Goal: Navigation & Orientation: Understand site structure

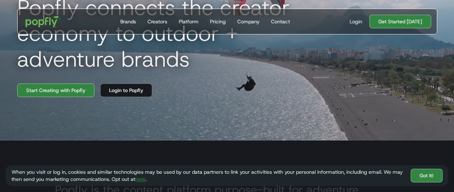
scroll to position [36, 0]
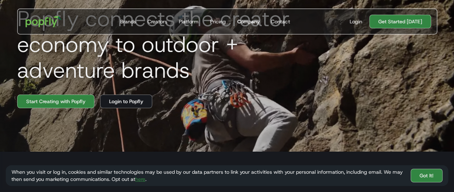
click at [256, 22] on div "Company" at bounding box center [248, 21] width 22 height 7
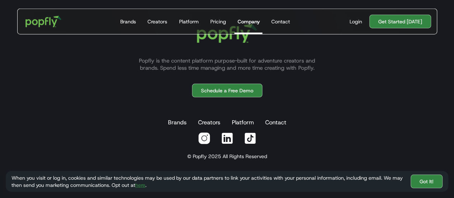
scroll to position [913, 0]
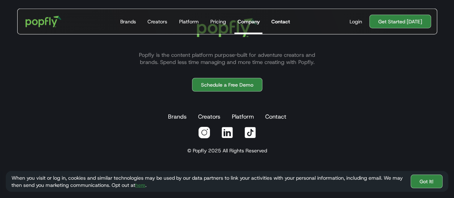
click at [280, 22] on div "Contact" at bounding box center [280, 21] width 19 height 7
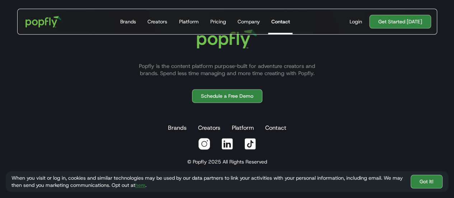
scroll to position [485, 0]
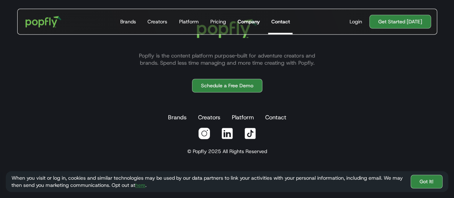
click at [249, 21] on div "Company" at bounding box center [248, 21] width 22 height 7
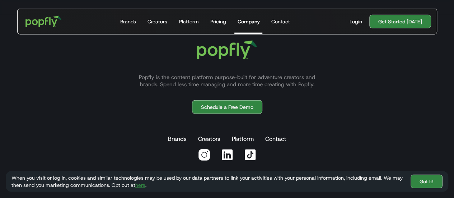
scroll to position [913, 0]
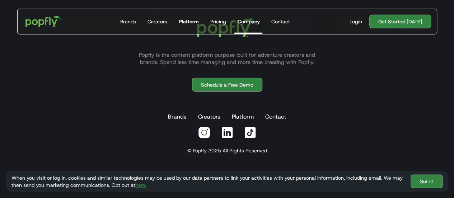
click at [181, 22] on div "Platform" at bounding box center [189, 21] width 20 height 7
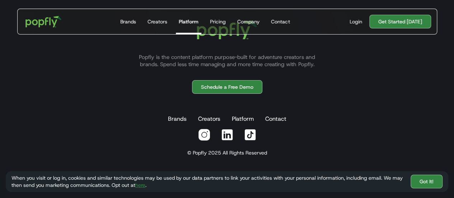
scroll to position [1370, 0]
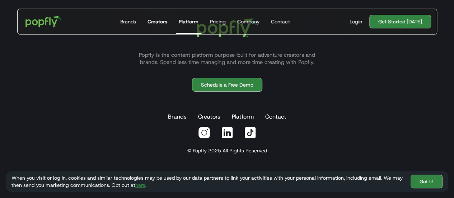
click at [158, 22] on div "Creators" at bounding box center [158, 21] width 20 height 7
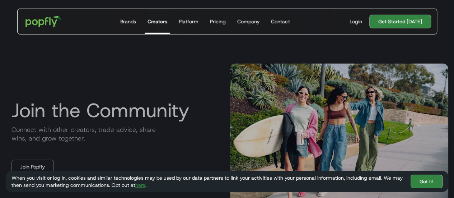
scroll to position [1113, 0]
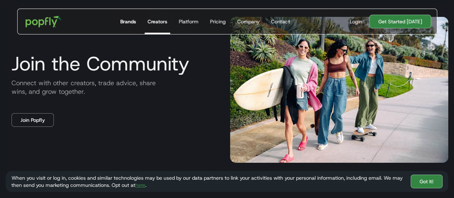
click at [131, 24] on div "Brands" at bounding box center [128, 21] width 16 height 7
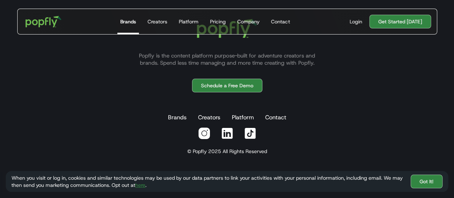
scroll to position [1332, 0]
